Goal: Information Seeking & Learning: Compare options

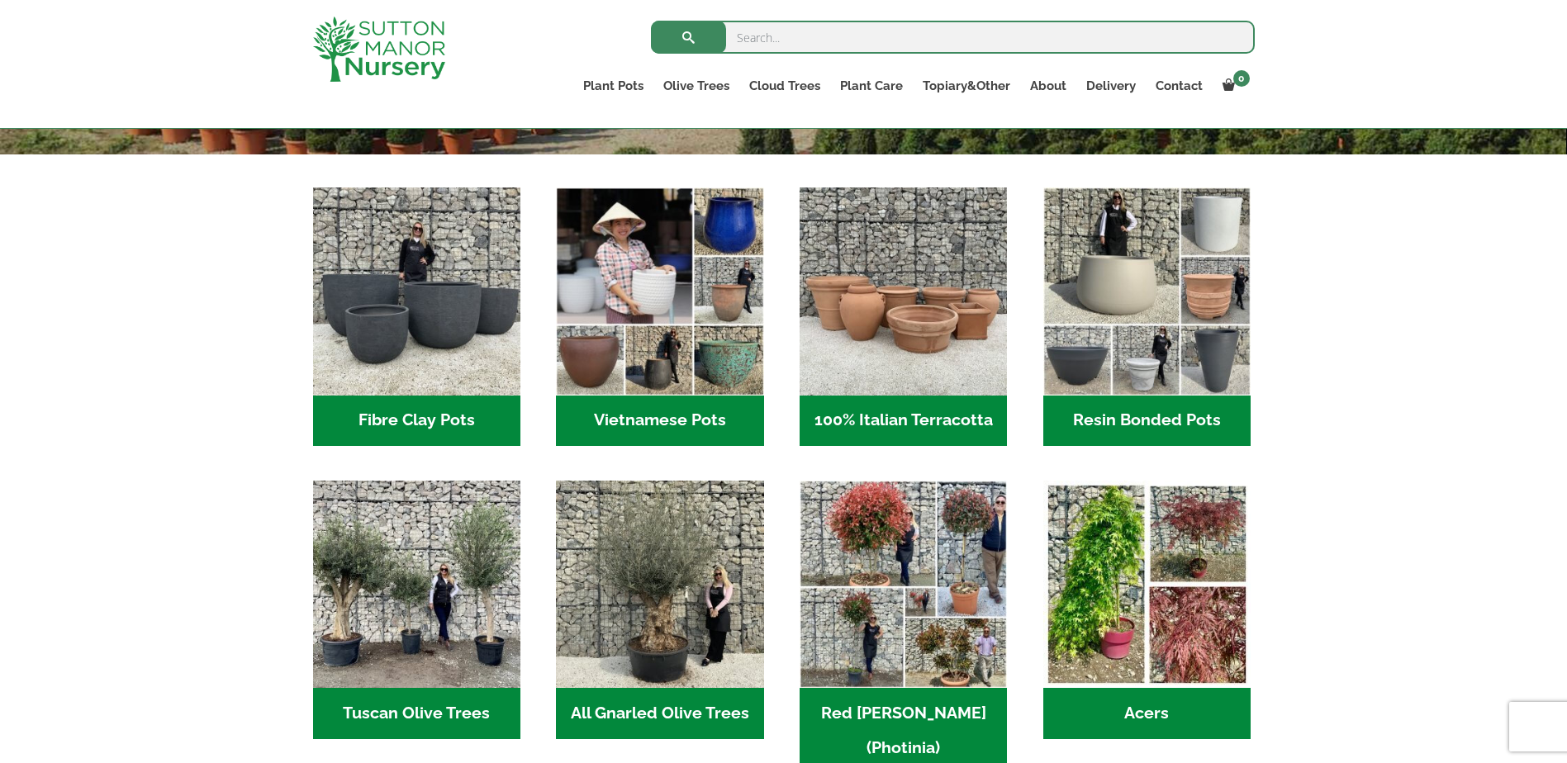
scroll to position [496, 0]
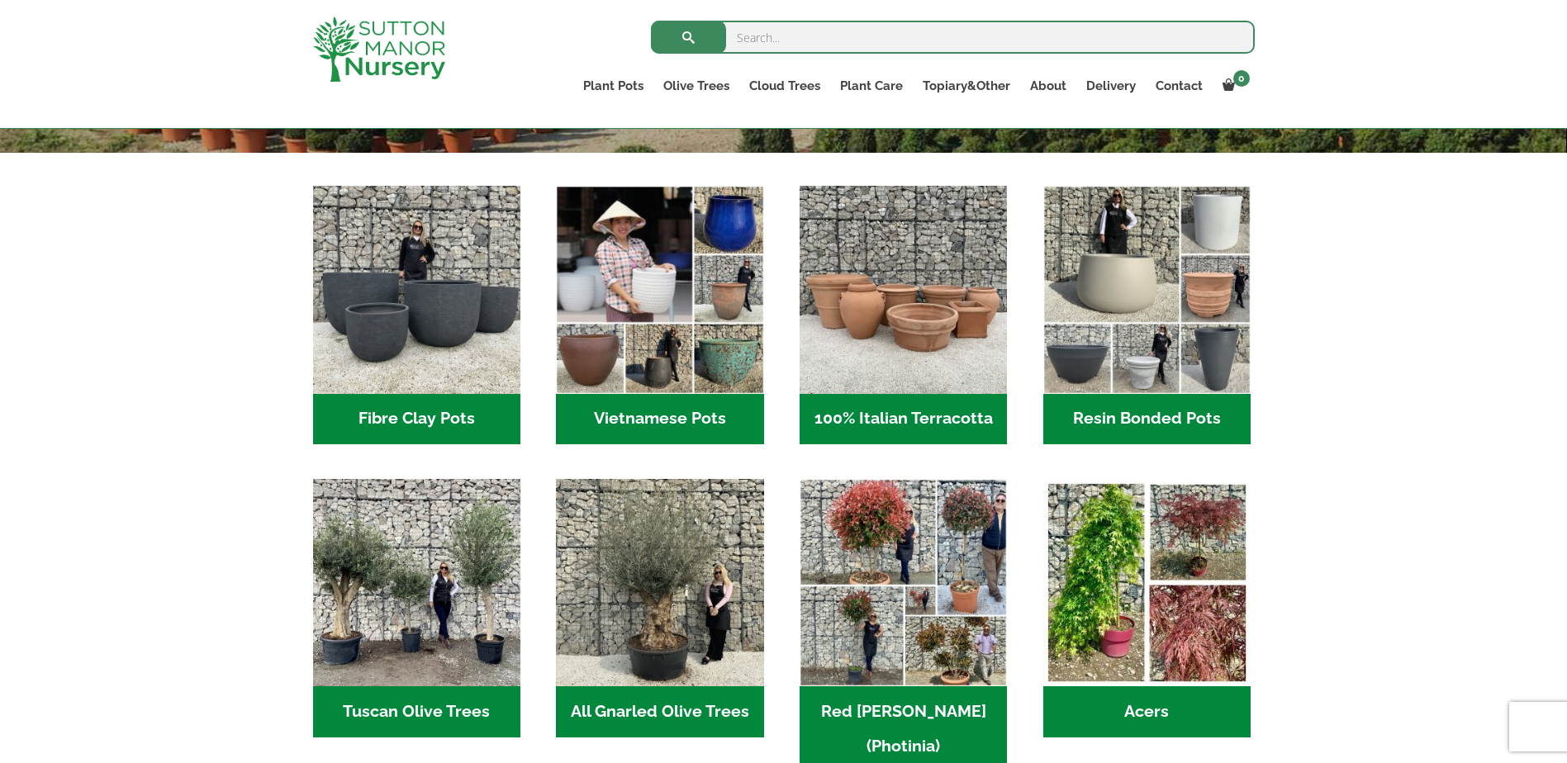
click at [1151, 411] on h2 "Resin Bonded Pots (218)" at bounding box center [1146, 419] width 207 height 51
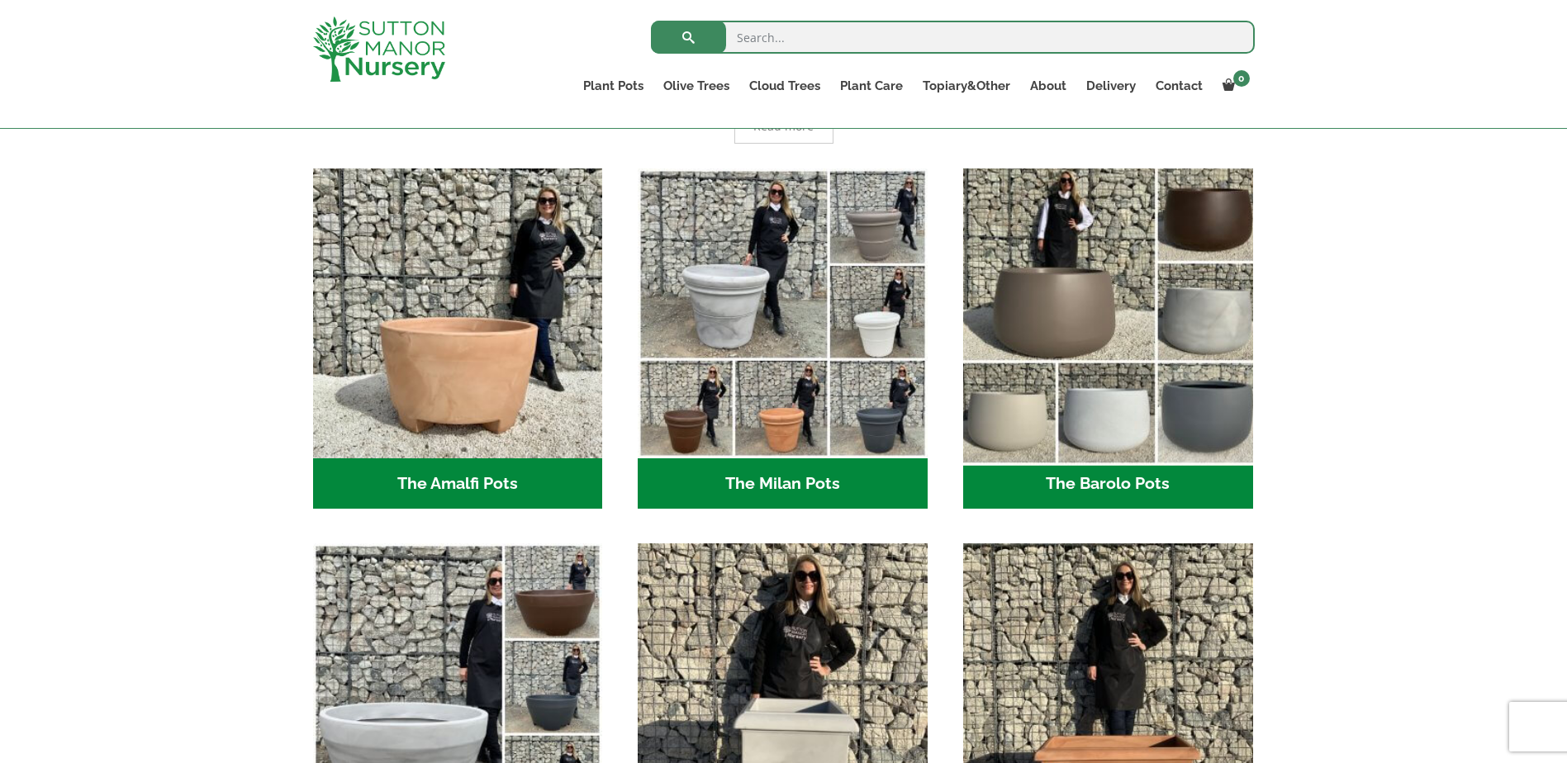
click at [1165, 360] on img "Visit product category The Barolo Pots" at bounding box center [1108, 313] width 304 height 304
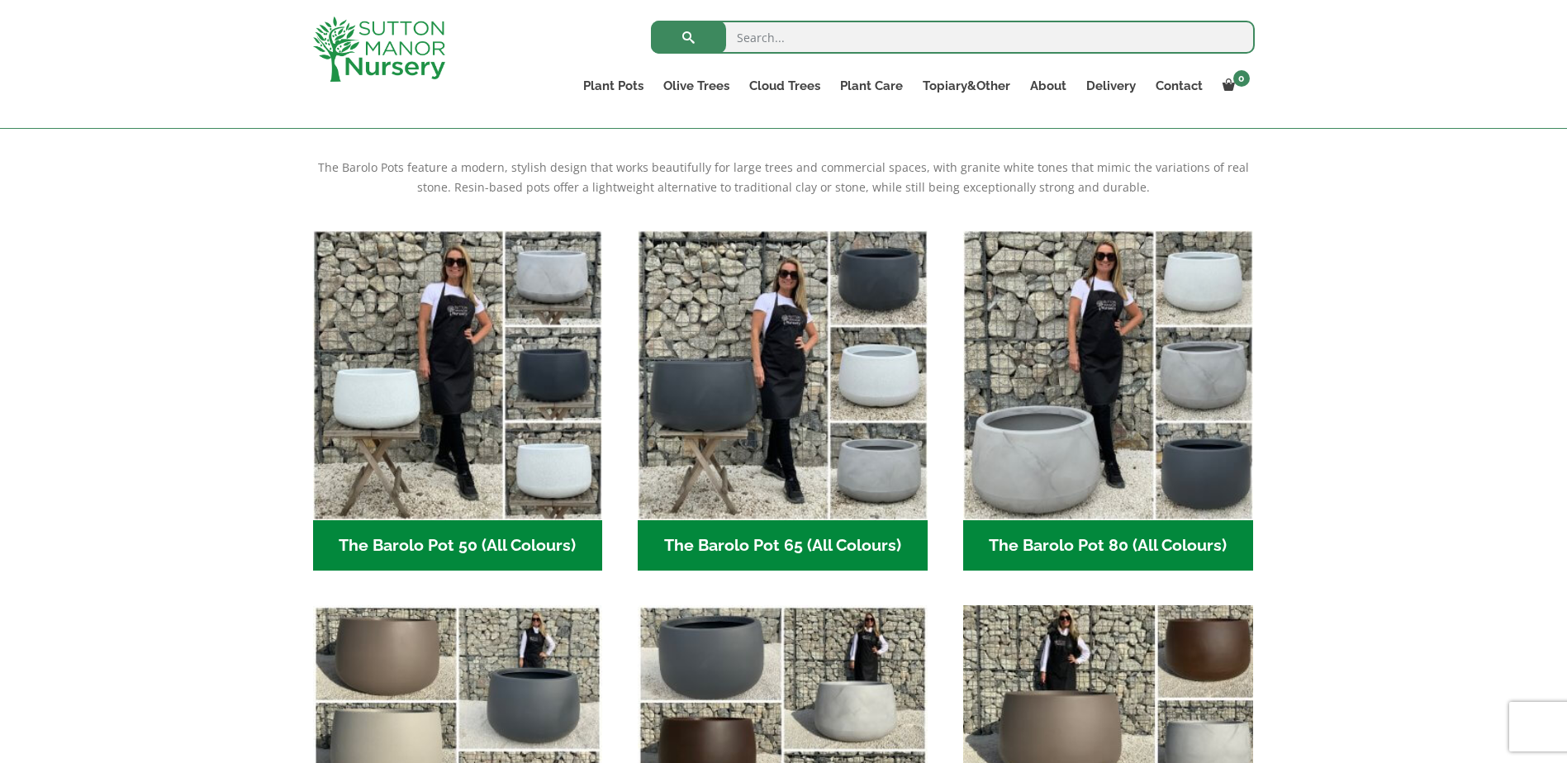
scroll to position [413, 0]
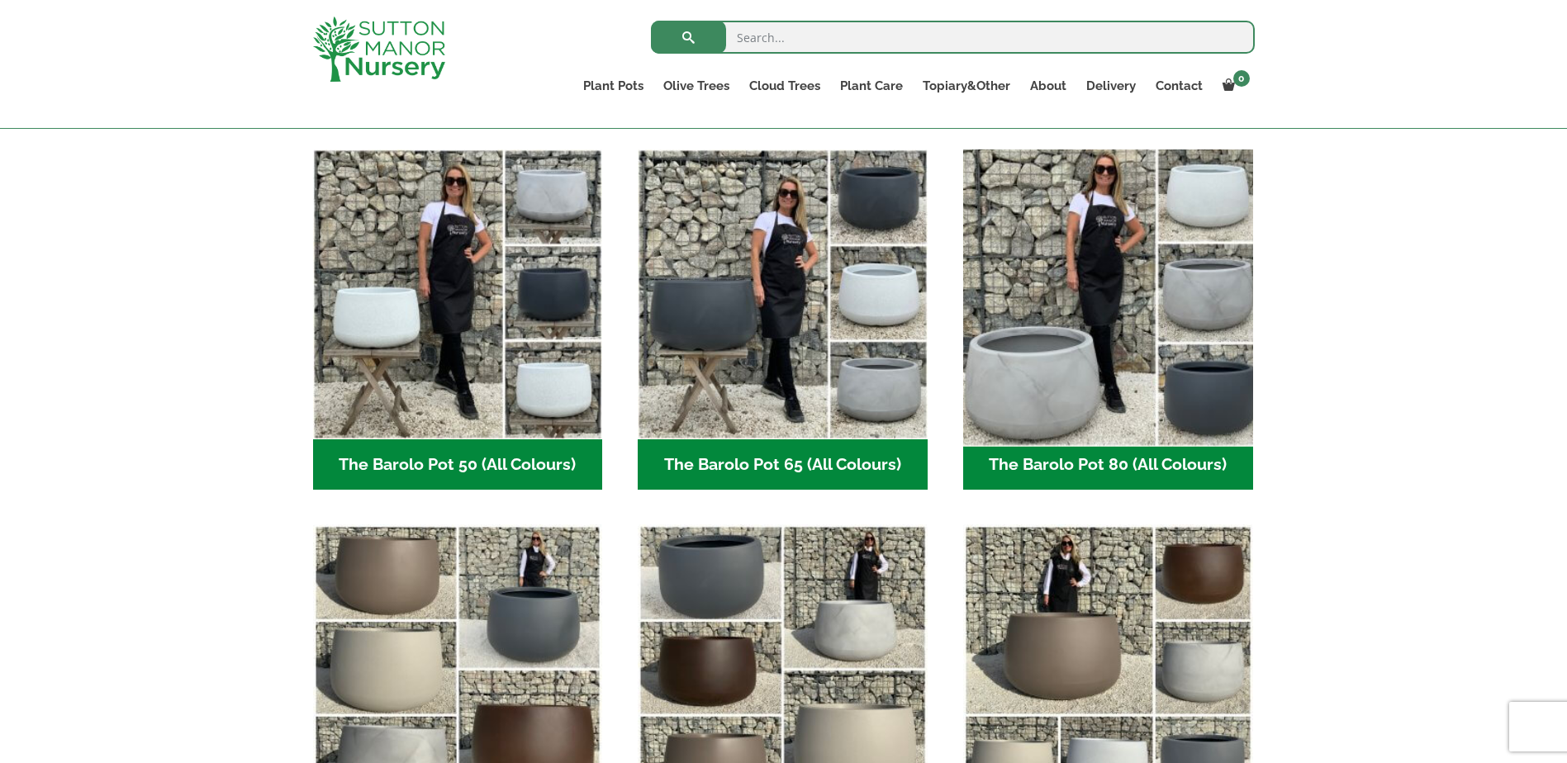
click at [1124, 406] on img "Visit product category The Barolo Pot 80 (All Colours)" at bounding box center [1108, 294] width 304 height 304
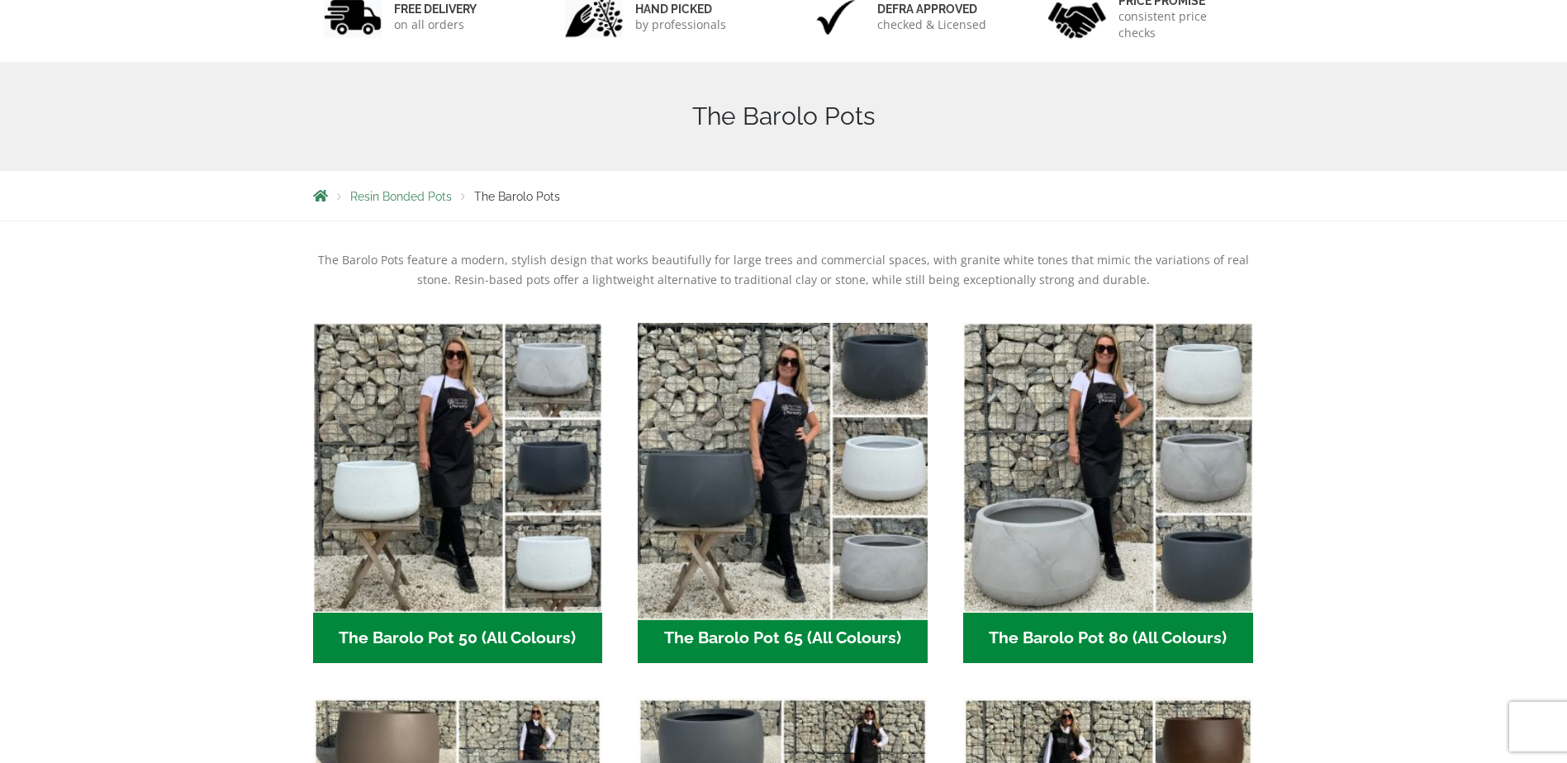
scroll to position [83, 0]
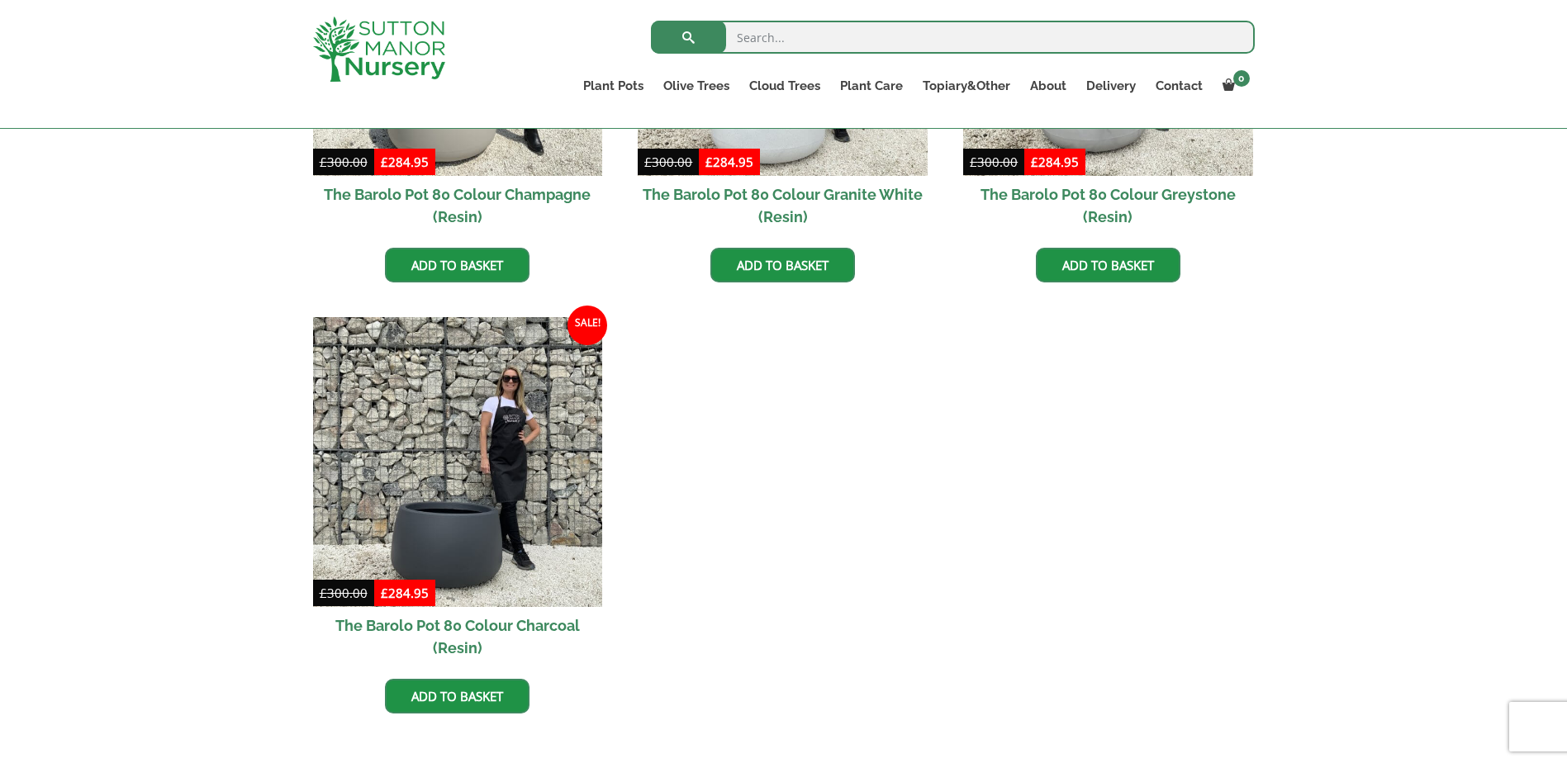
scroll to position [1074, 0]
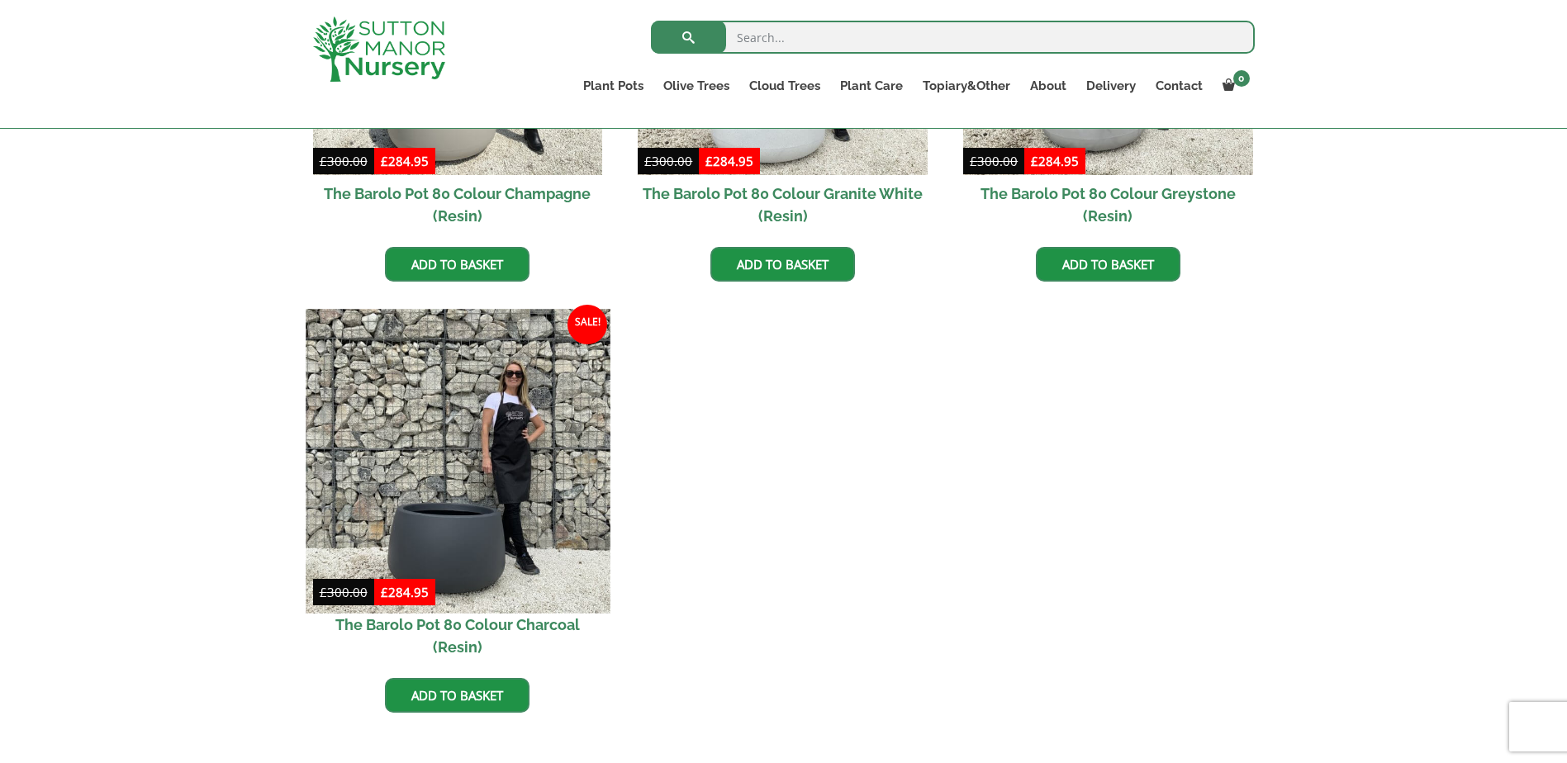
click at [509, 416] on img at bounding box center [458, 461] width 304 height 304
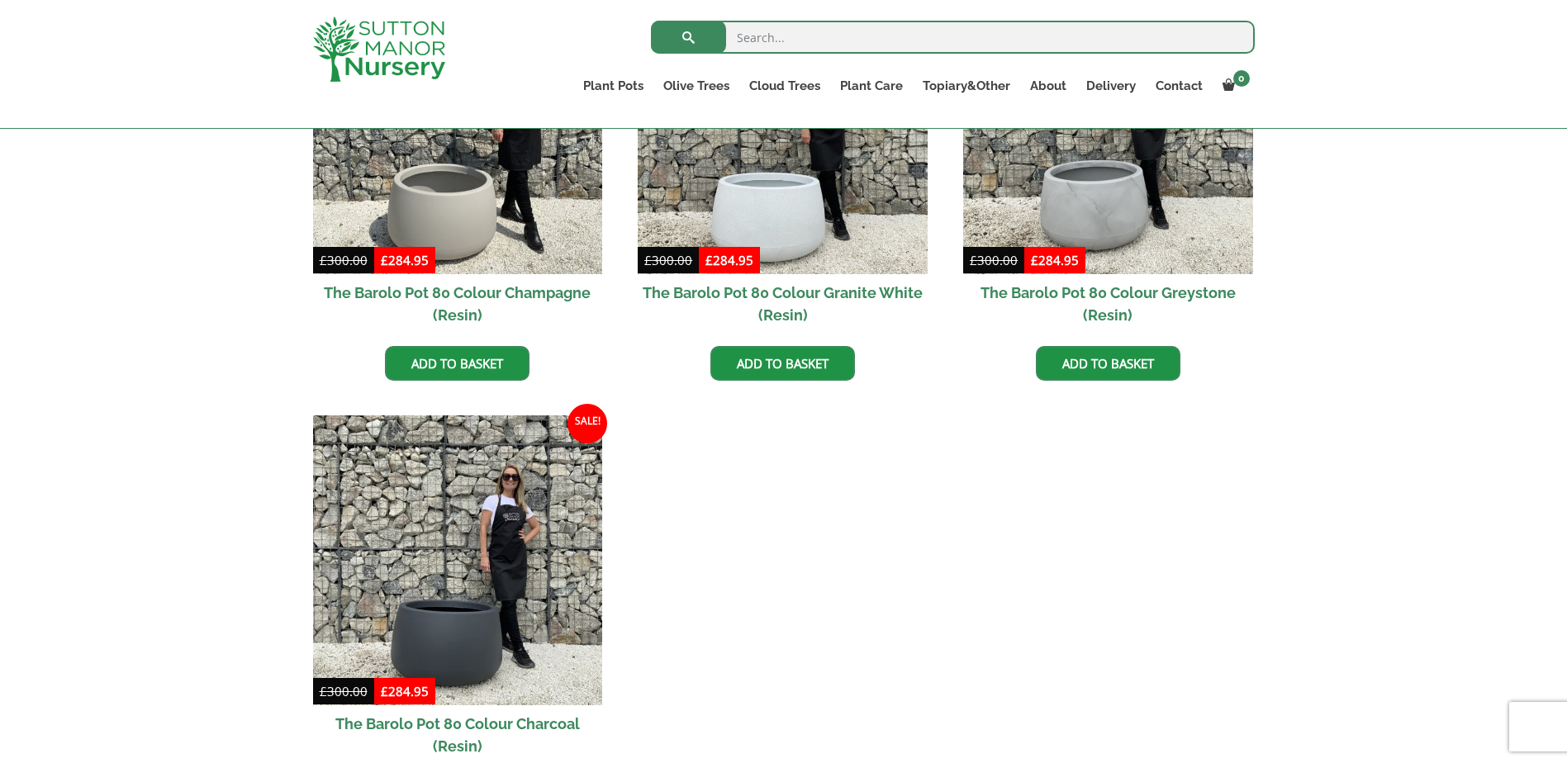
scroll to position [744, 0]
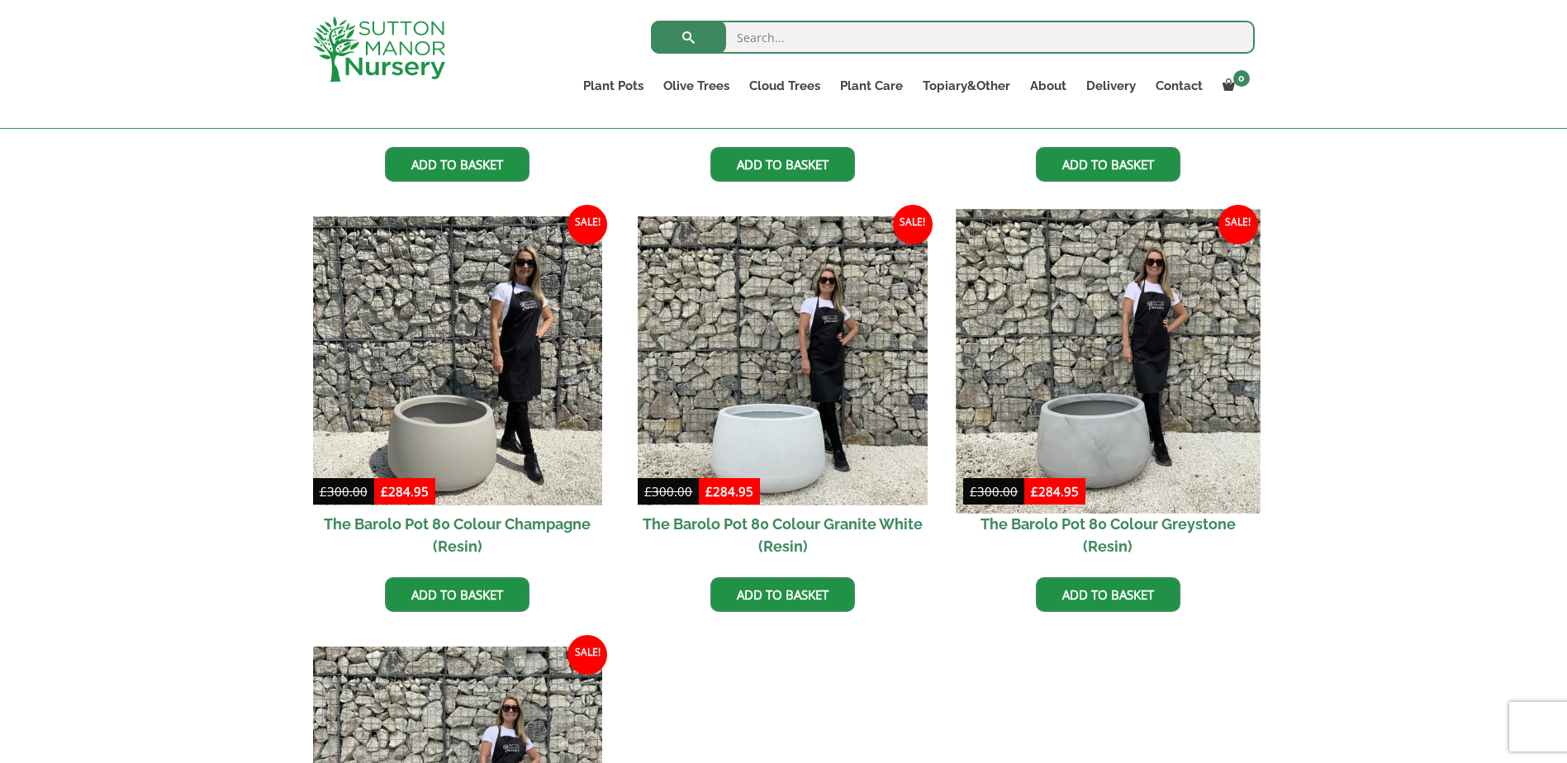
click at [1129, 425] on img at bounding box center [1108, 361] width 304 height 304
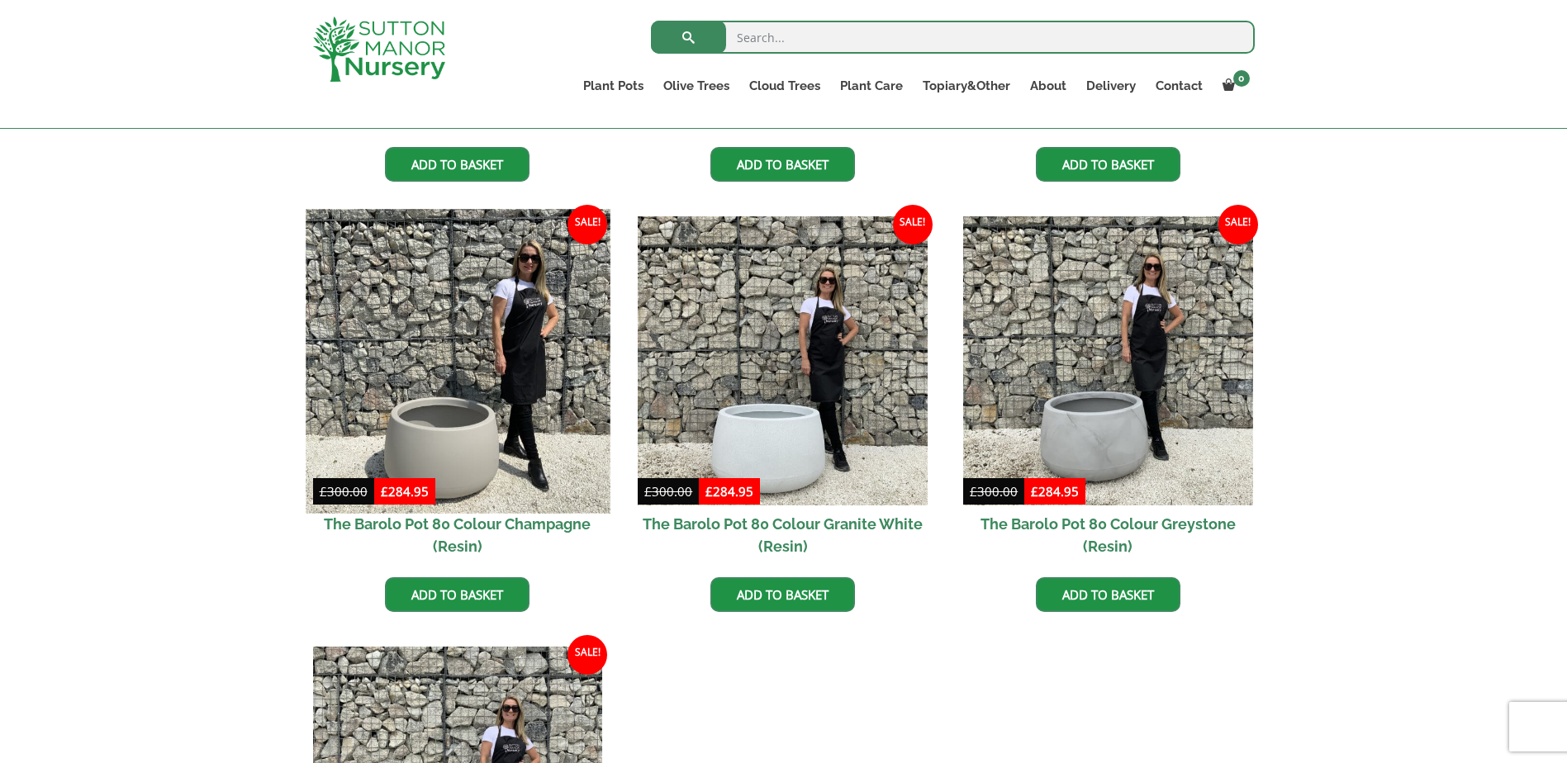
click at [530, 382] on img at bounding box center [458, 361] width 304 height 304
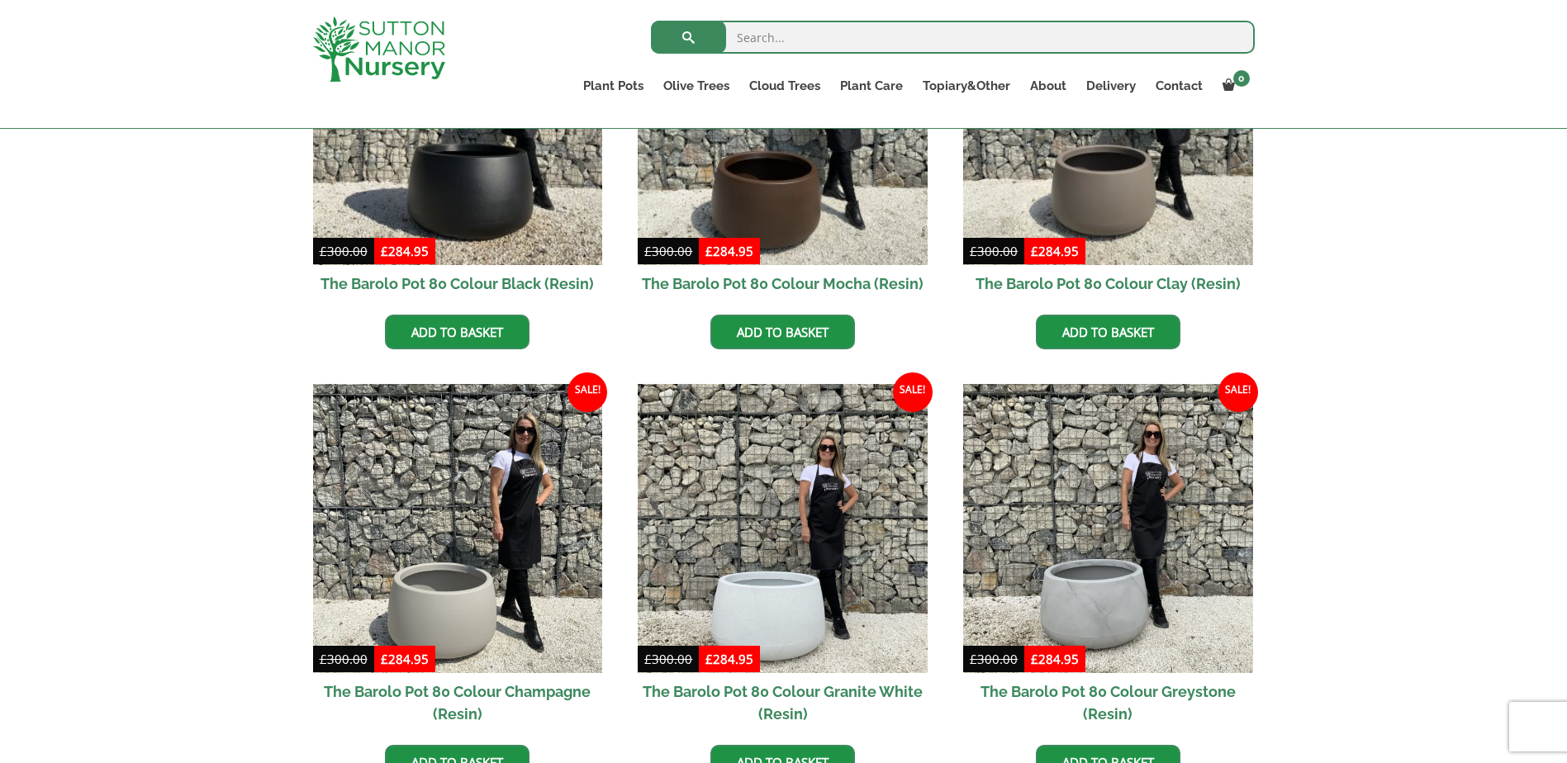
scroll to position [330, 0]
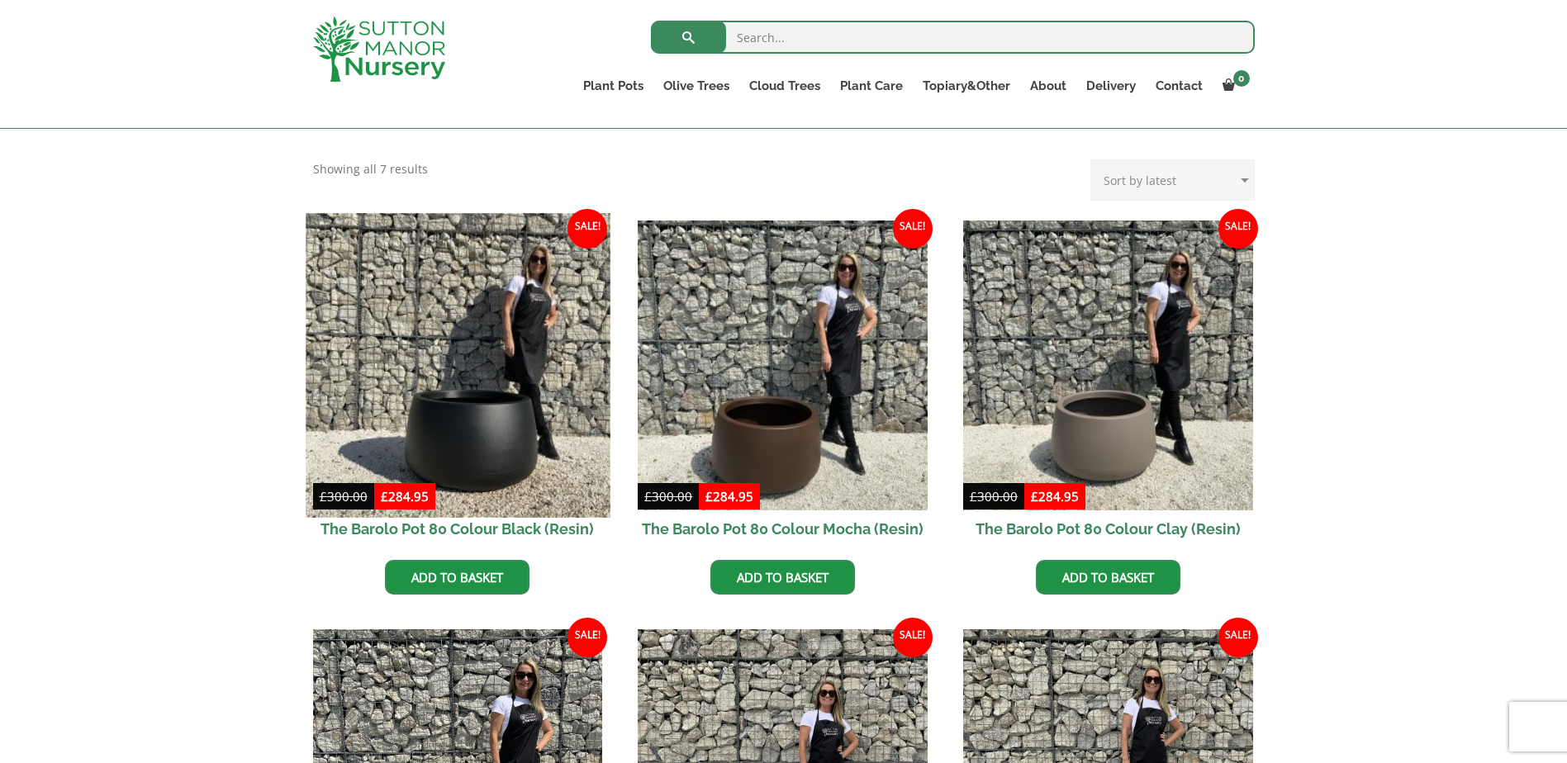
click at [458, 366] on img at bounding box center [458, 365] width 304 height 304
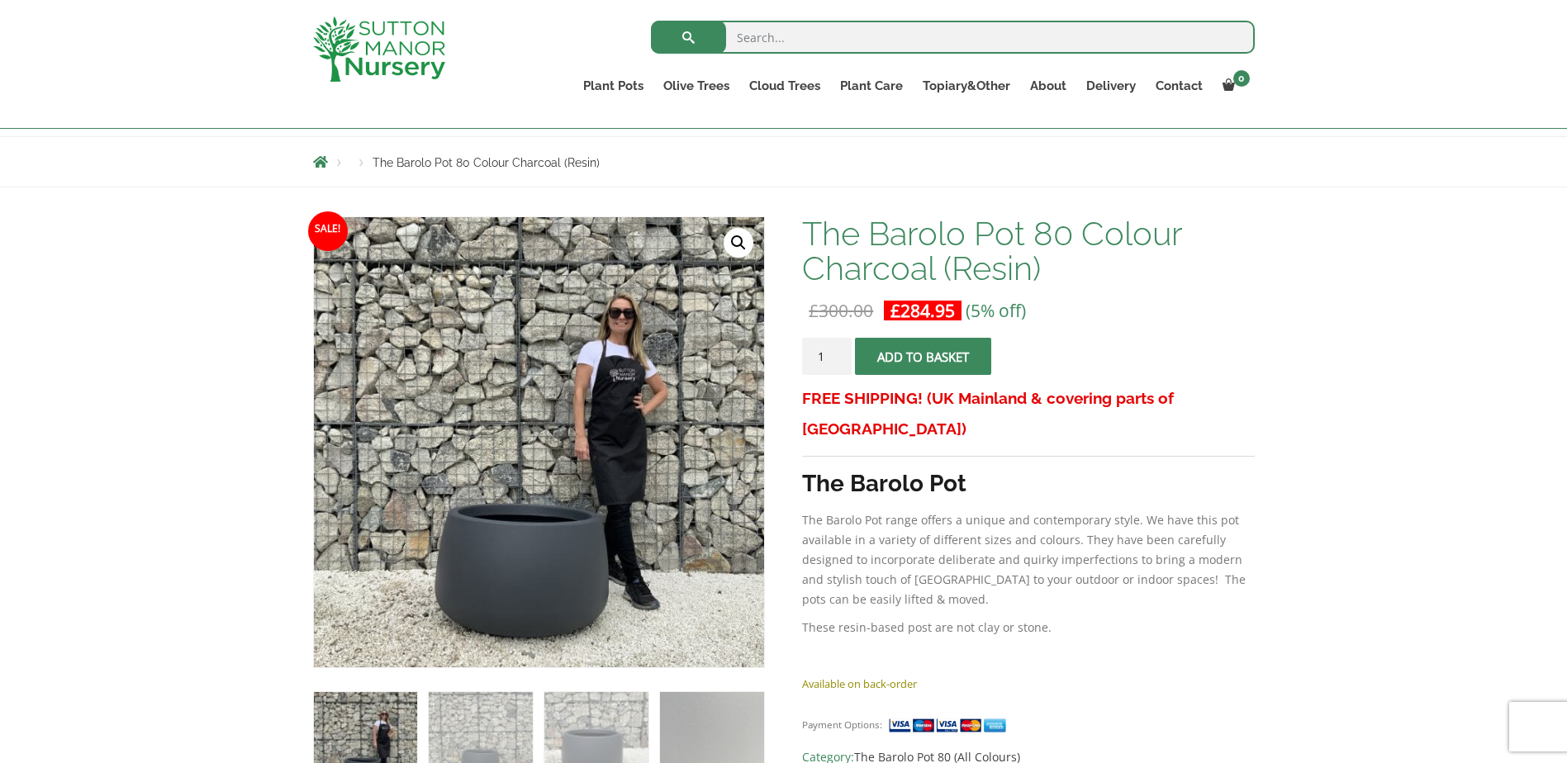
scroll to position [248, 0]
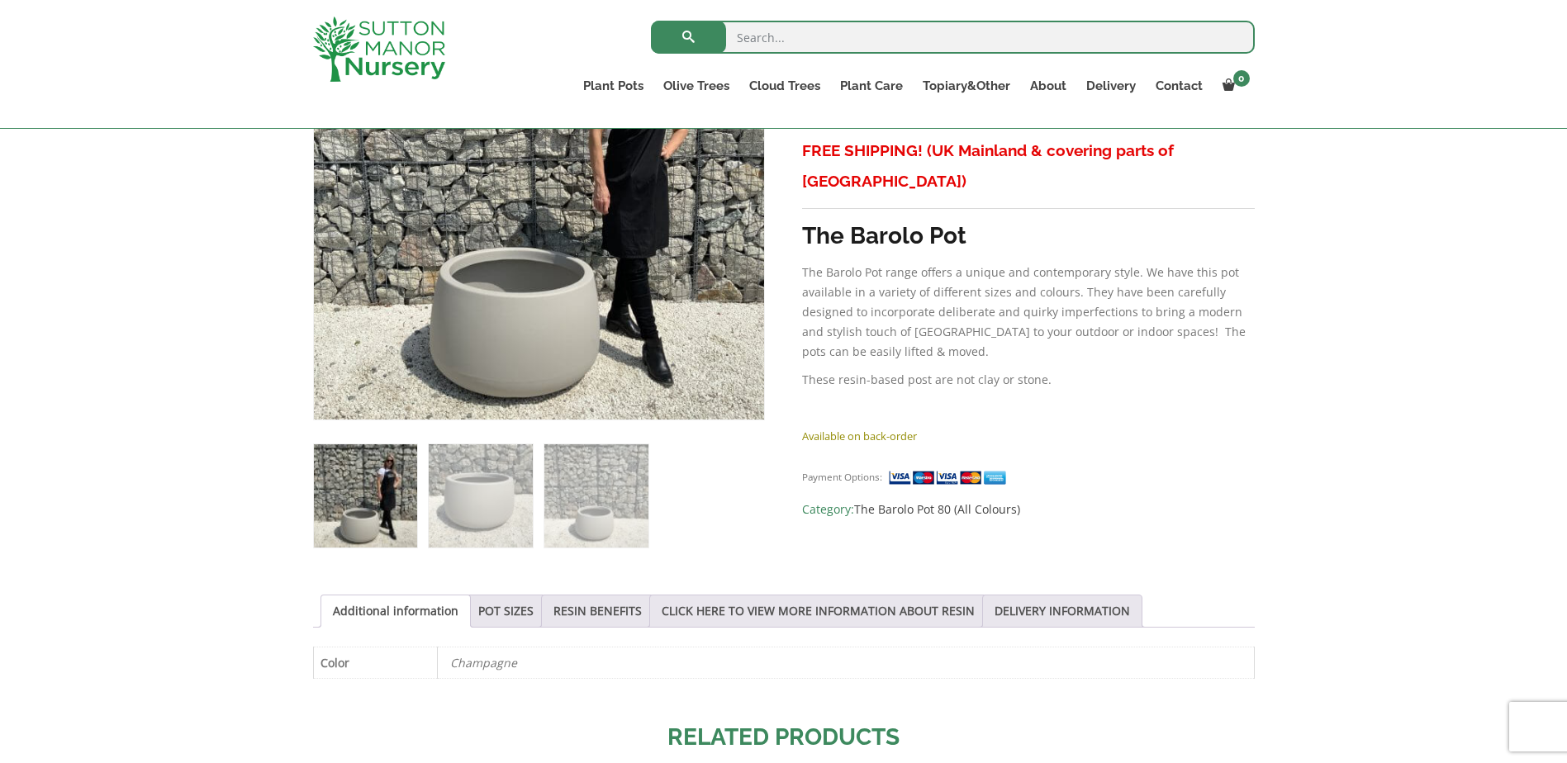
scroll to position [248, 0]
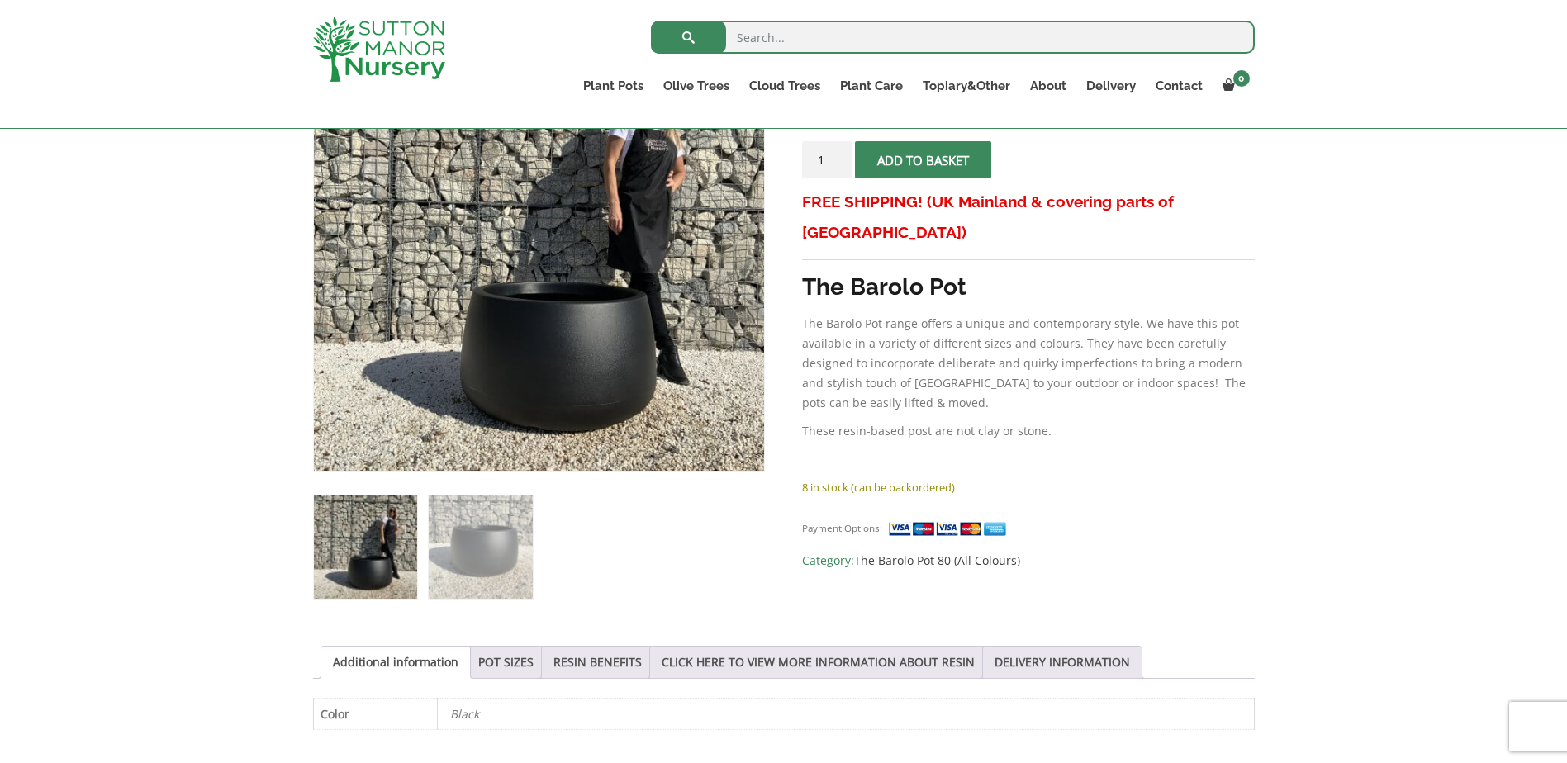
scroll to position [165, 0]
